Goal: Subscribe to service/newsletter

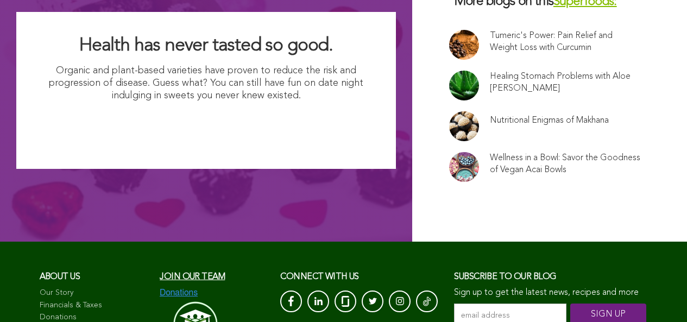
click at [454, 304] on input "email address *" at bounding box center [510, 316] width 112 height 24
click at [570, 321] on input "SIGN UP" at bounding box center [608, 316] width 76 height 24
click at [449, 111] on link at bounding box center [464, 126] width 30 height 30
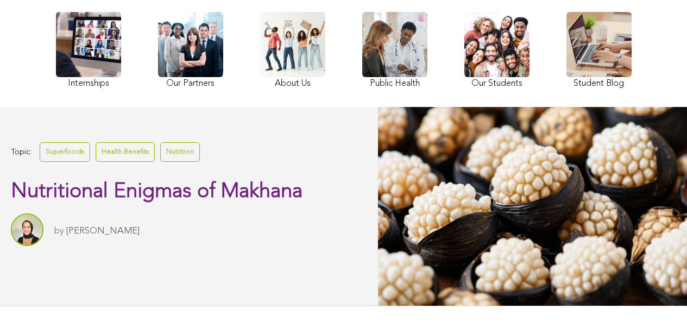
scroll to position [143, 0]
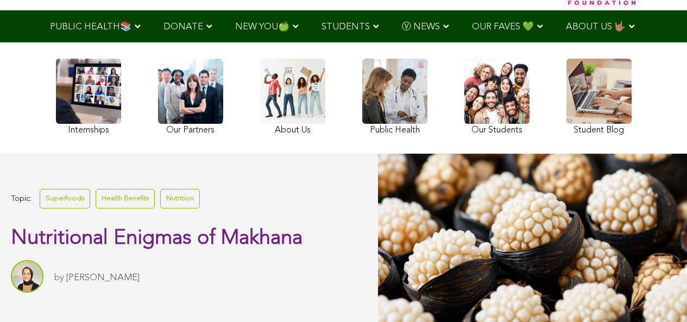
click at [566, 122] on link at bounding box center [598, 98] width 65 height 79
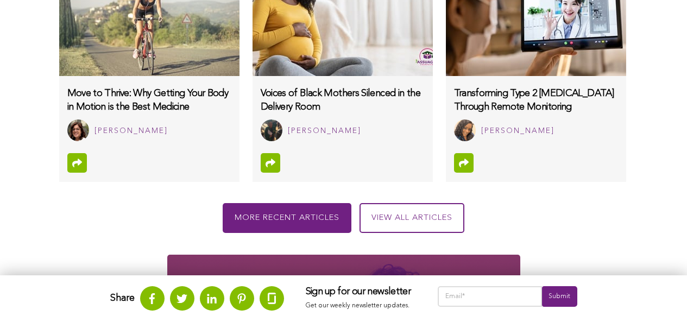
scroll to position [1306, 0]
